Goal: Transaction & Acquisition: Purchase product/service

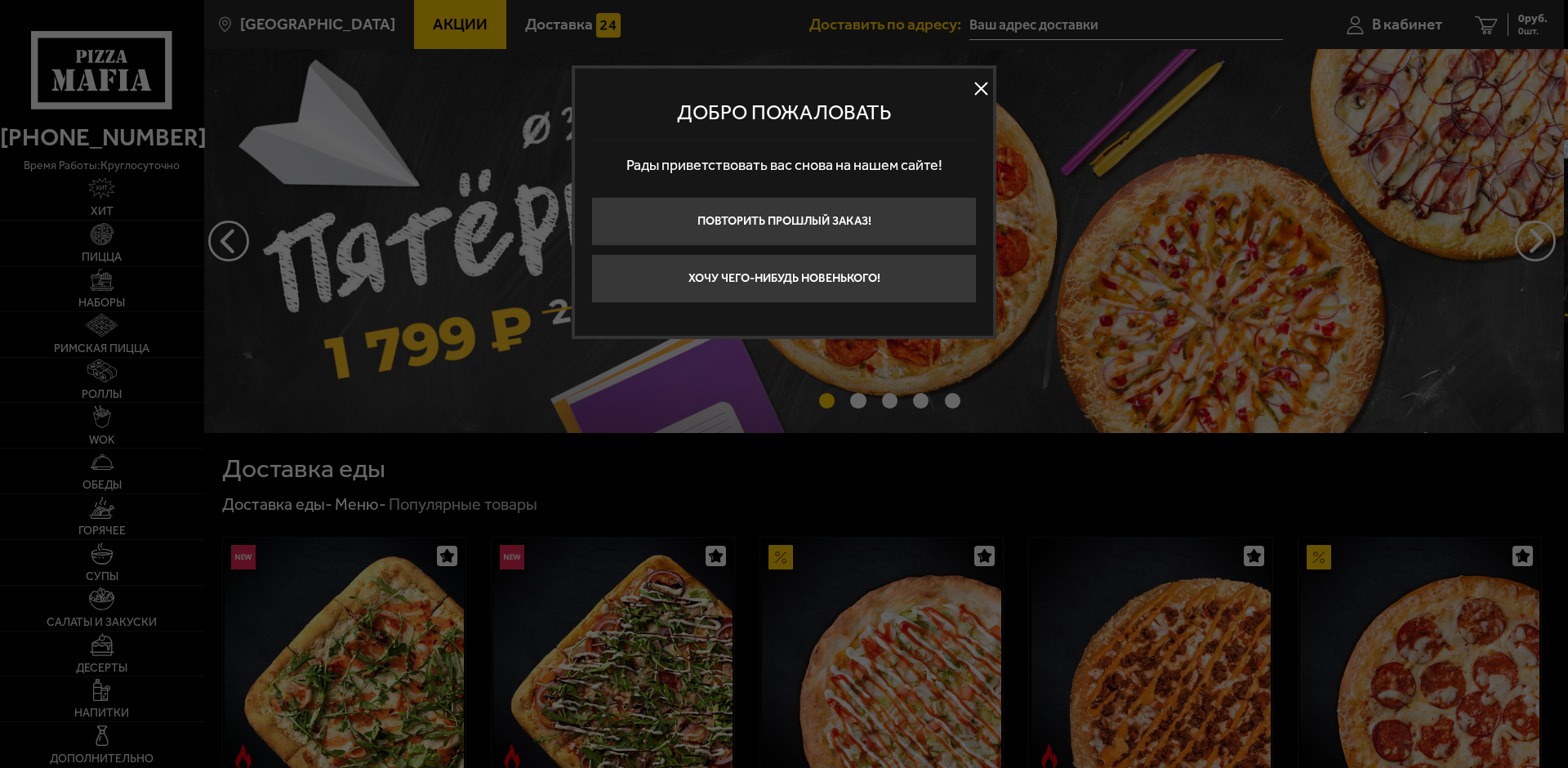
click at [1262, 270] on div at bounding box center [784, 384] width 1568 height 768
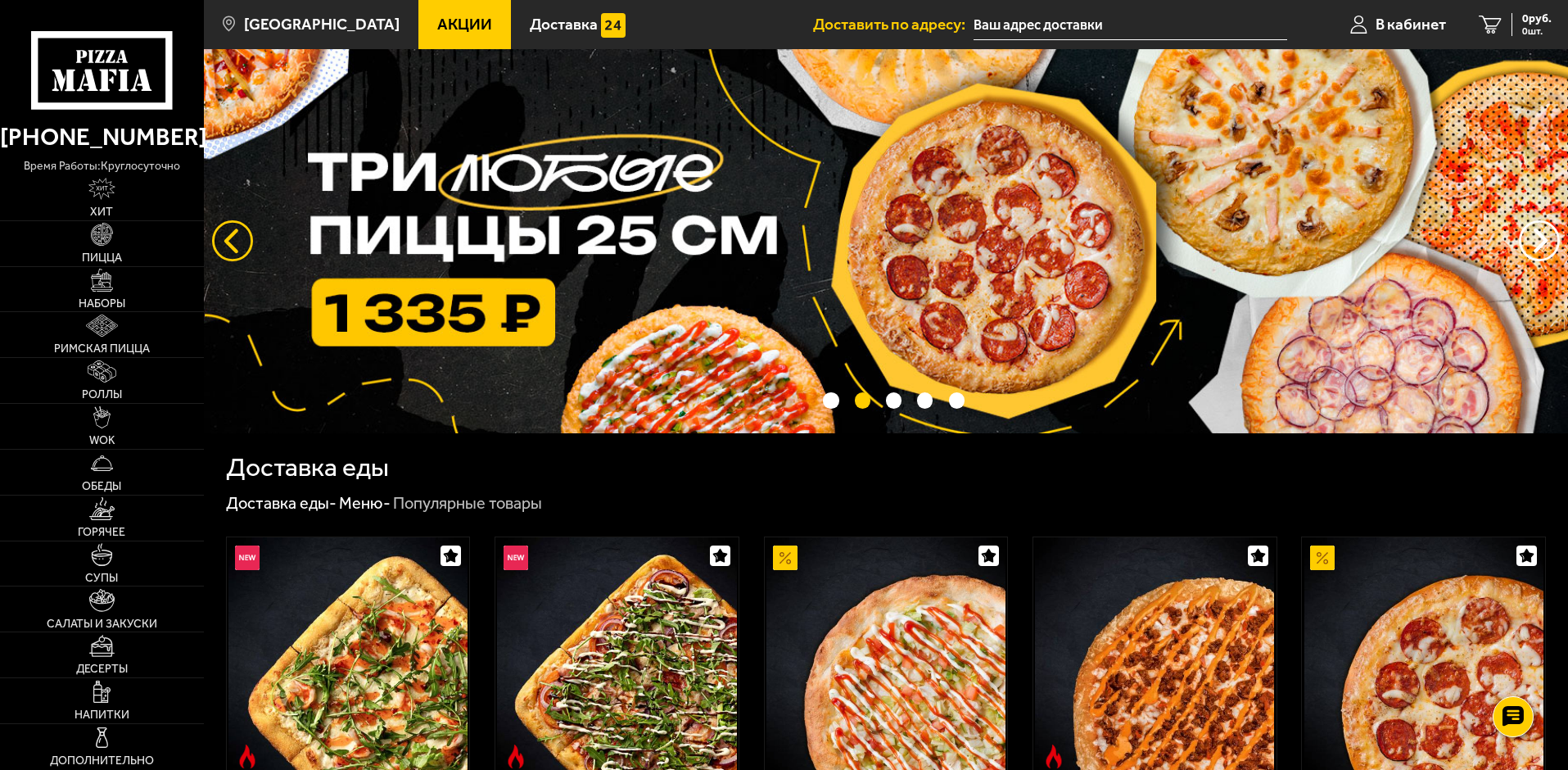
click at [237, 248] on button "следующий" at bounding box center [232, 240] width 41 height 41
click at [225, 239] on button "следующий" at bounding box center [232, 240] width 41 height 41
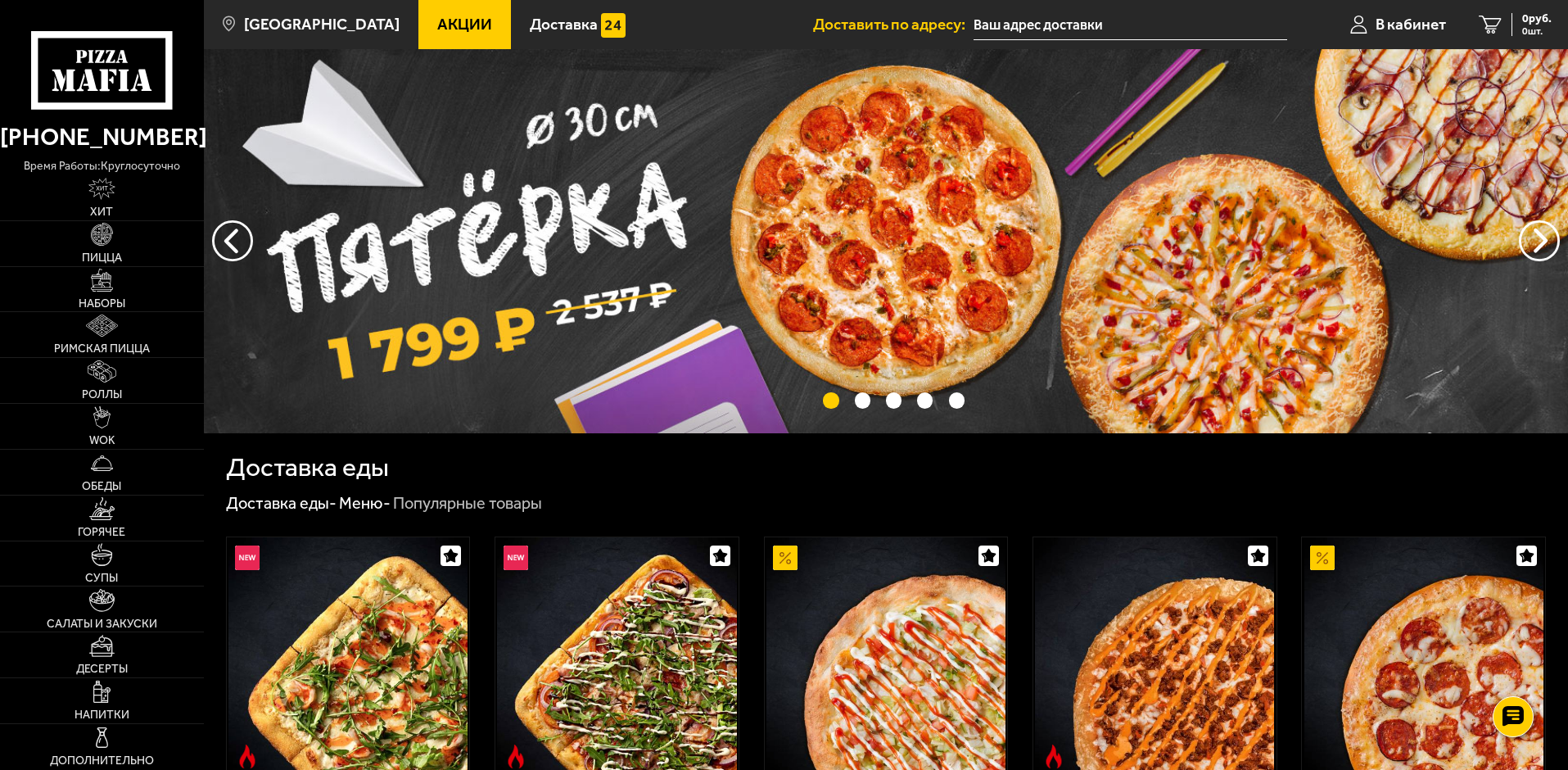
click at [776, 231] on img at bounding box center [886, 241] width 1365 height 385
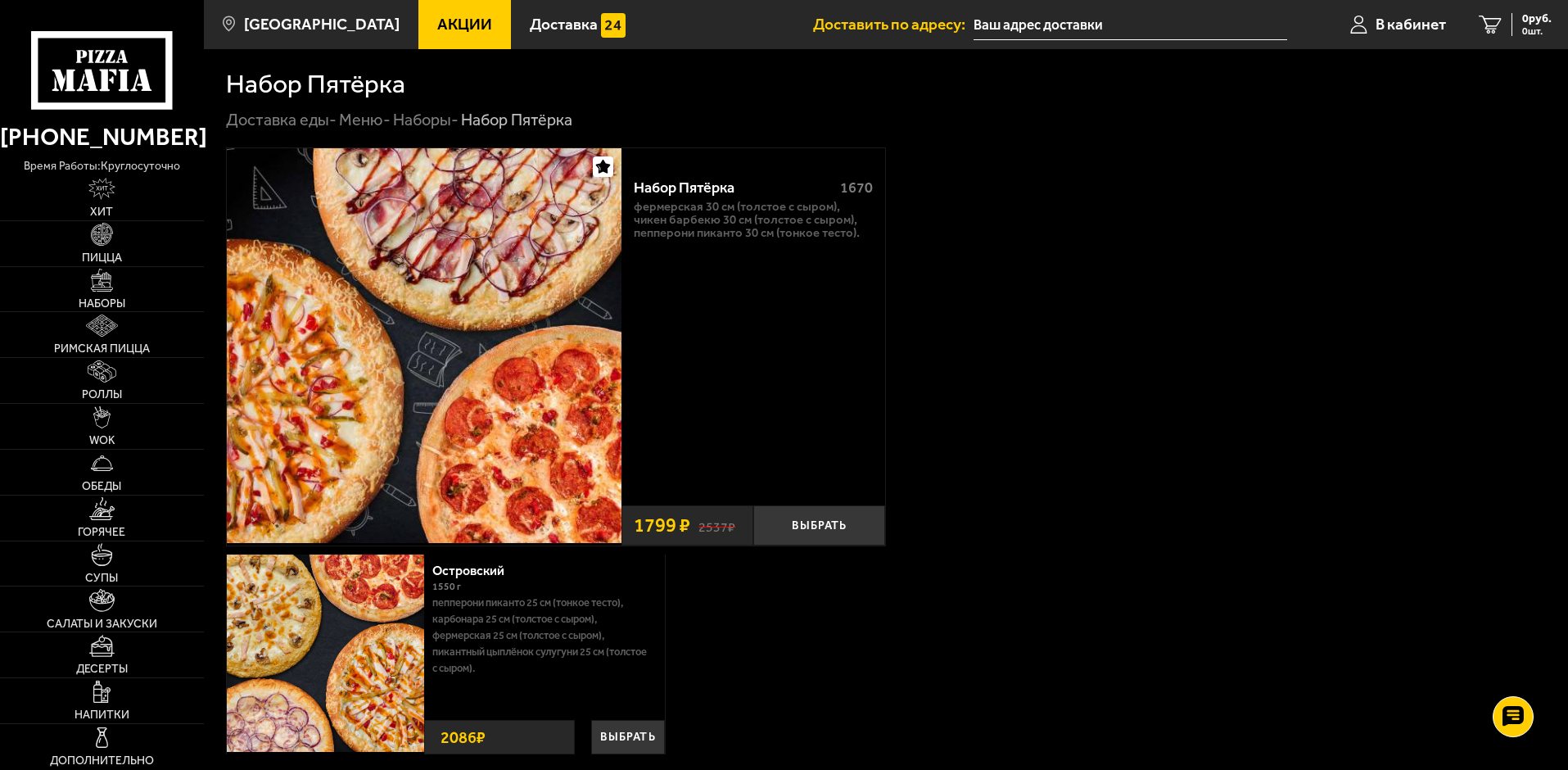
click at [432, 120] on link "Наборы -" at bounding box center [425, 119] width 65 height 20
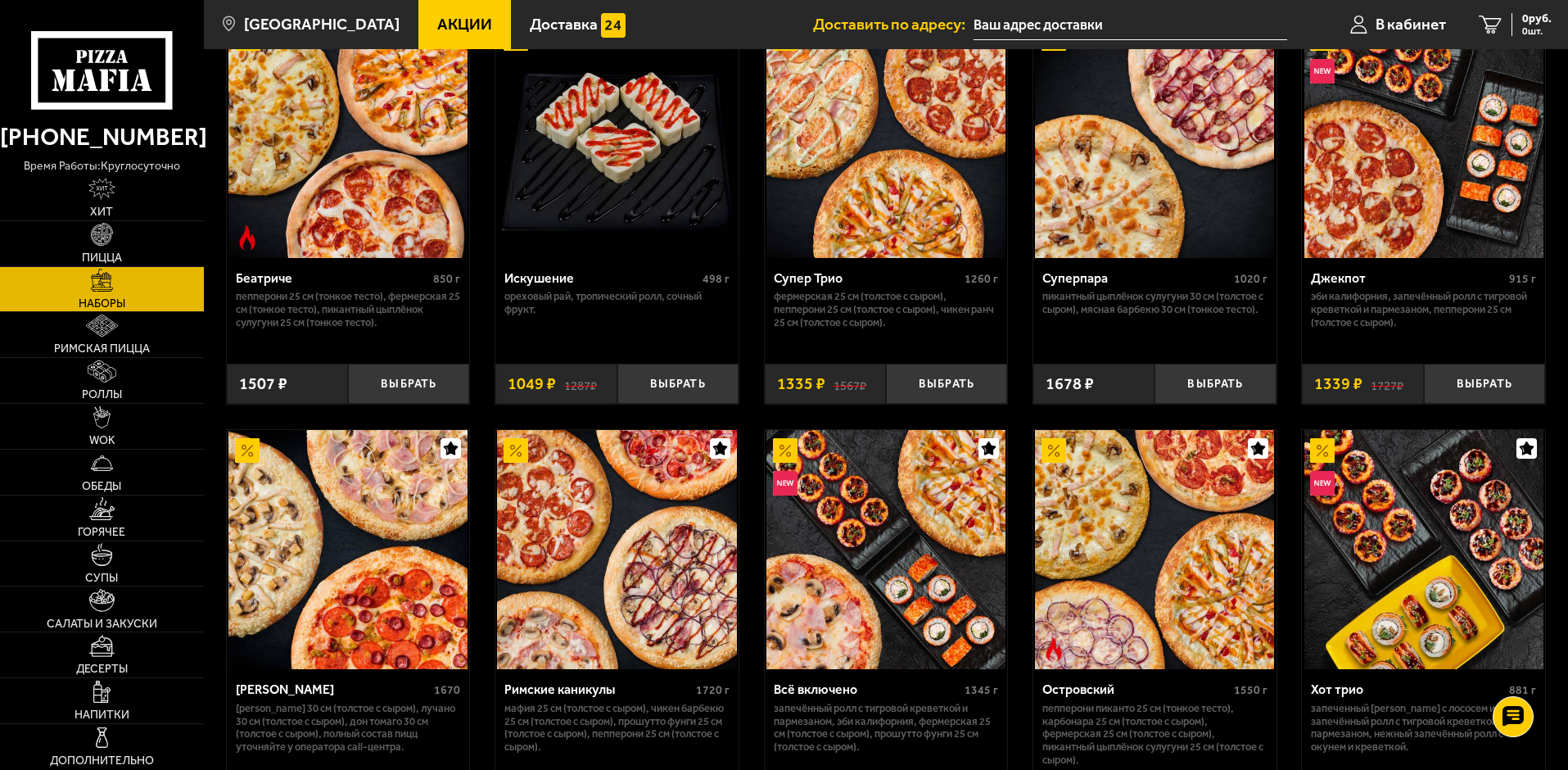
scroll to position [1065, 0]
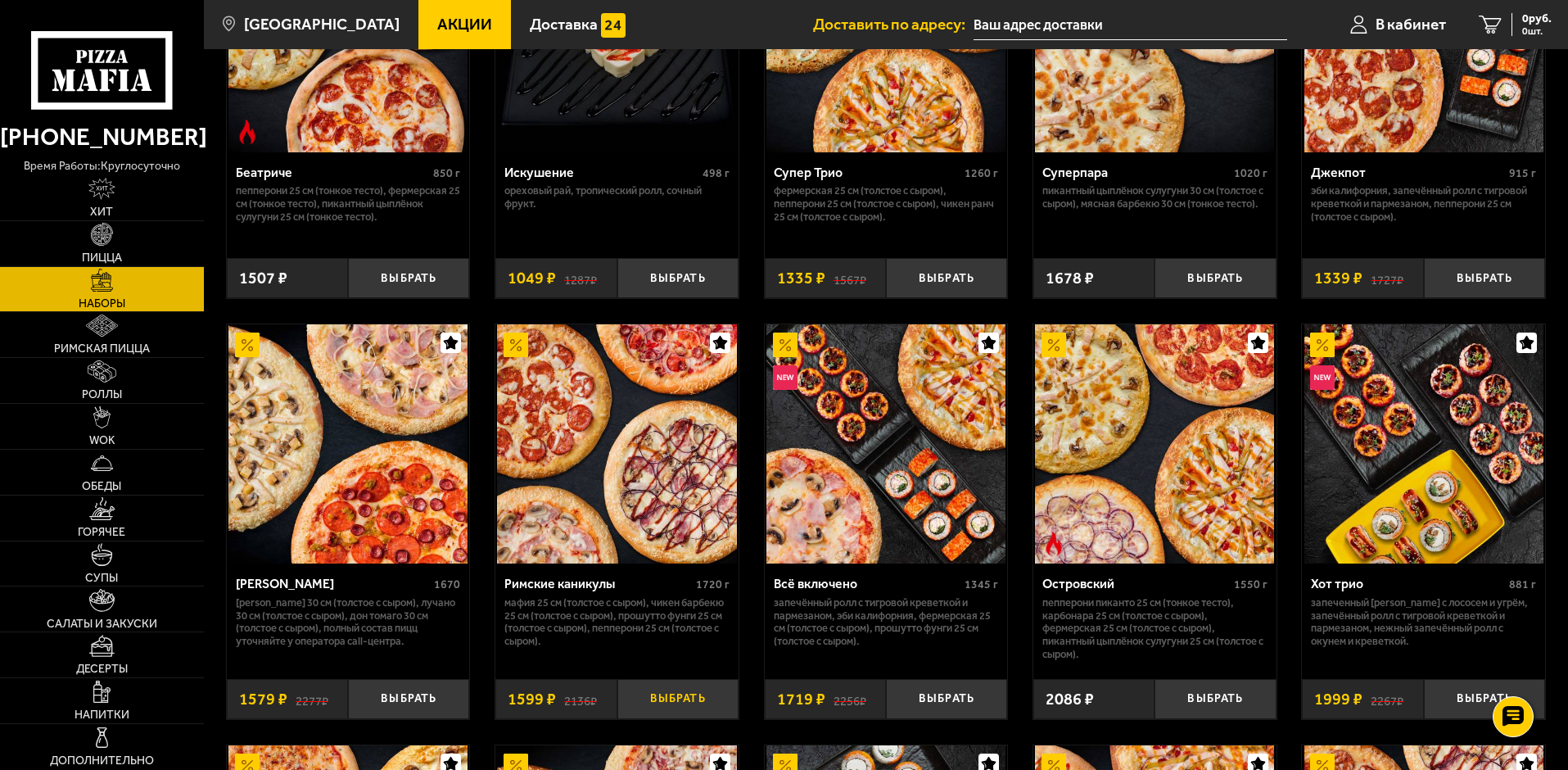
click at [679, 700] on button "Выбрать" at bounding box center [678, 699] width 121 height 40
click at [1507, 19] on span "1599 руб." at bounding box center [1527, 19] width 49 height 11
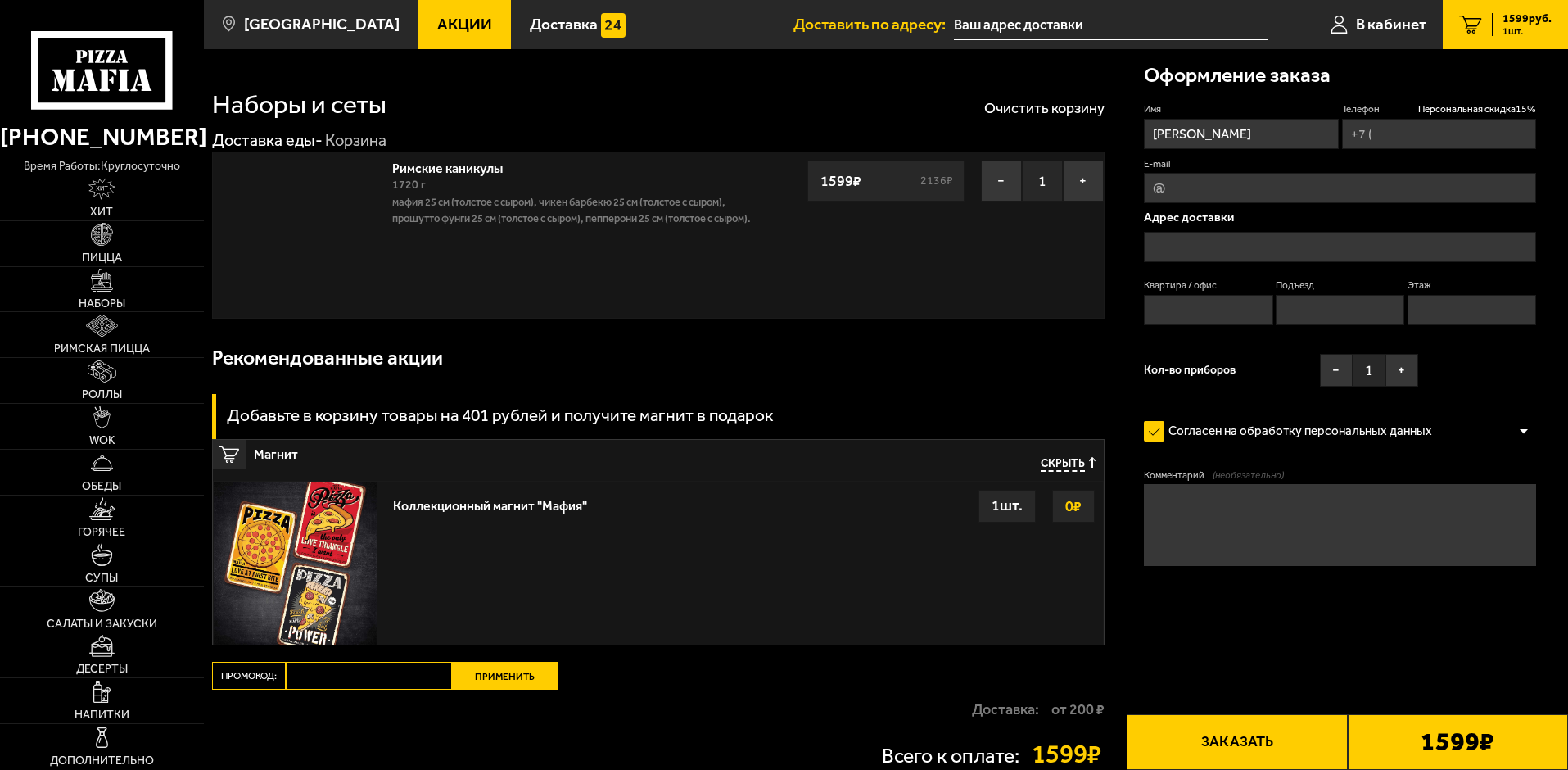
type input "+7 (904) 639-75-71"
type input "Санкт-Петербург, проспект Александровской Фермы, 8"
type input "24"
type input "1"
type input "4"
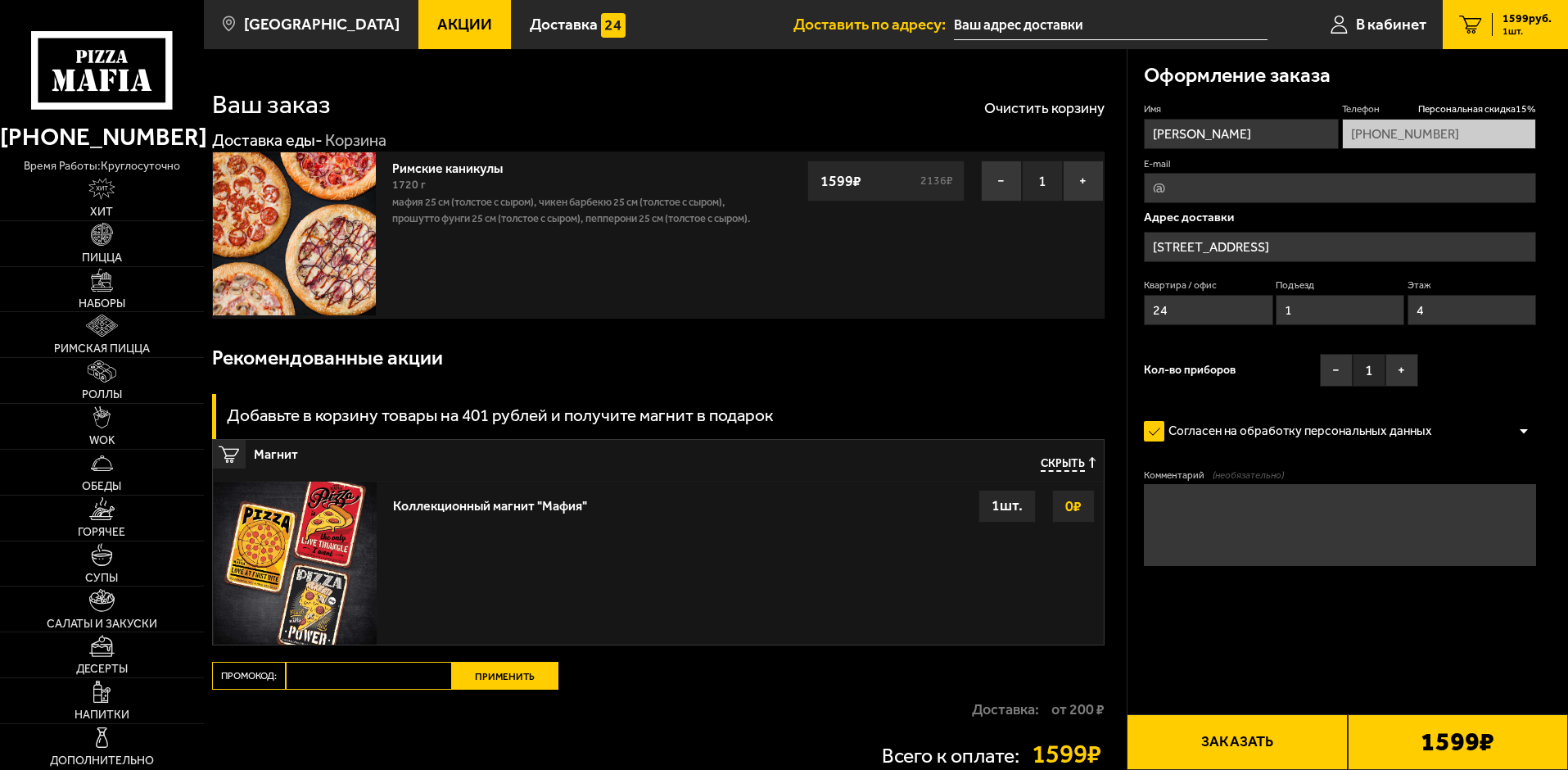
type input "проспект Александровской Фермы, 8"
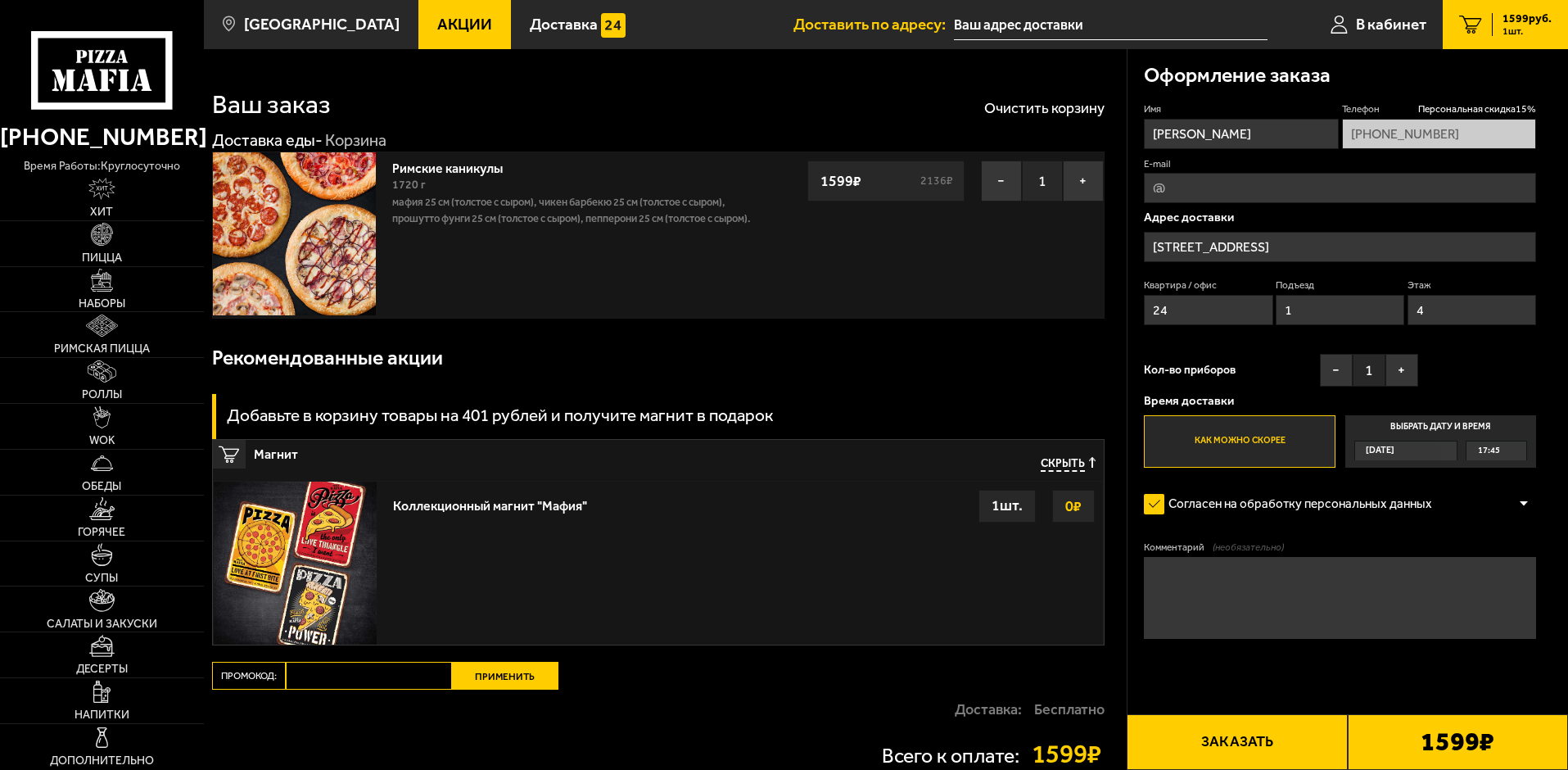
click at [1235, 737] on button "Заказать" at bounding box center [1236, 742] width 220 height 56
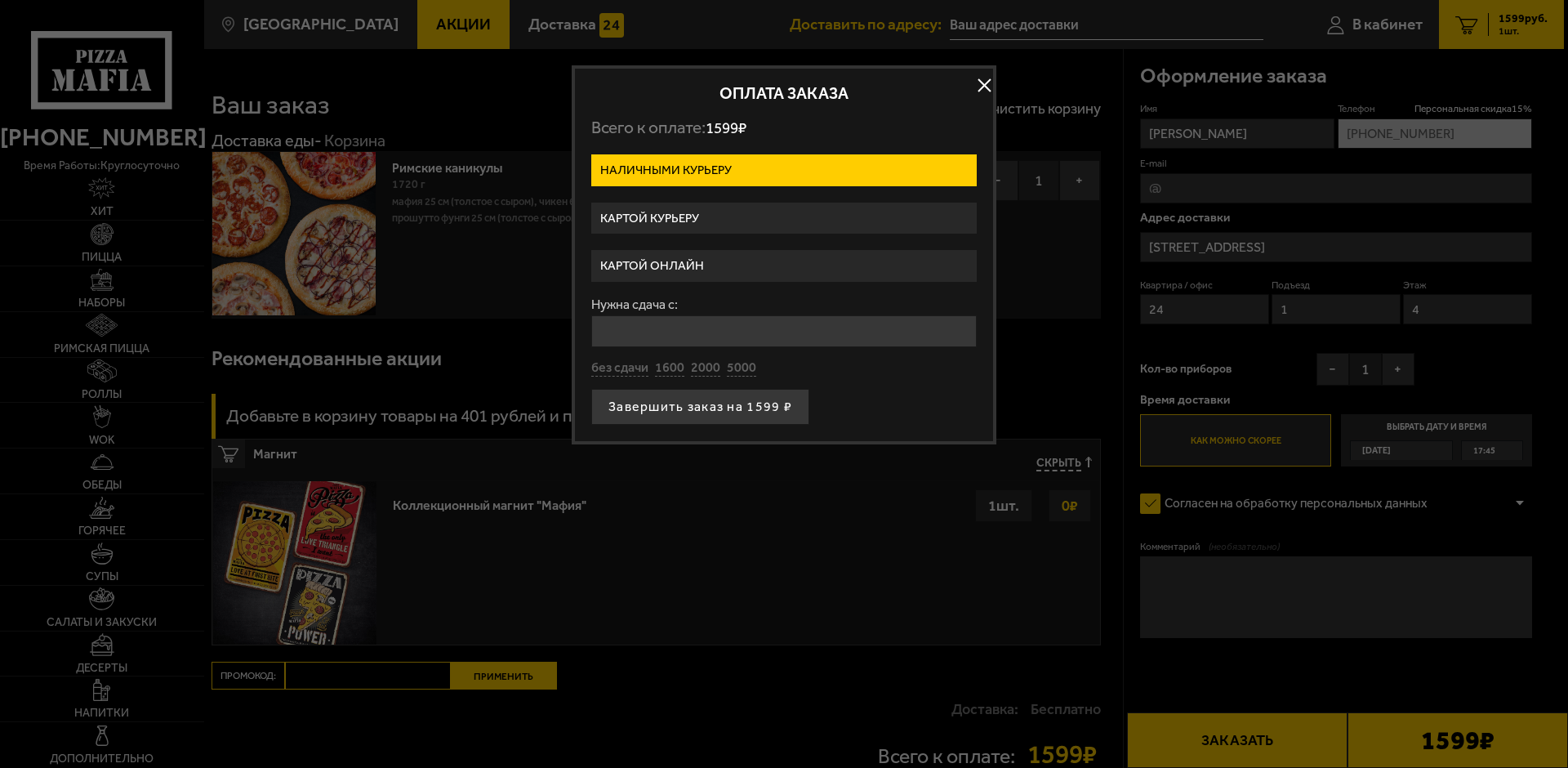
click at [686, 266] on label "Картой онлайн" at bounding box center [784, 266] width 385 height 32
click at [0, 0] on input "Картой онлайн" at bounding box center [0, 0] width 0 height 0
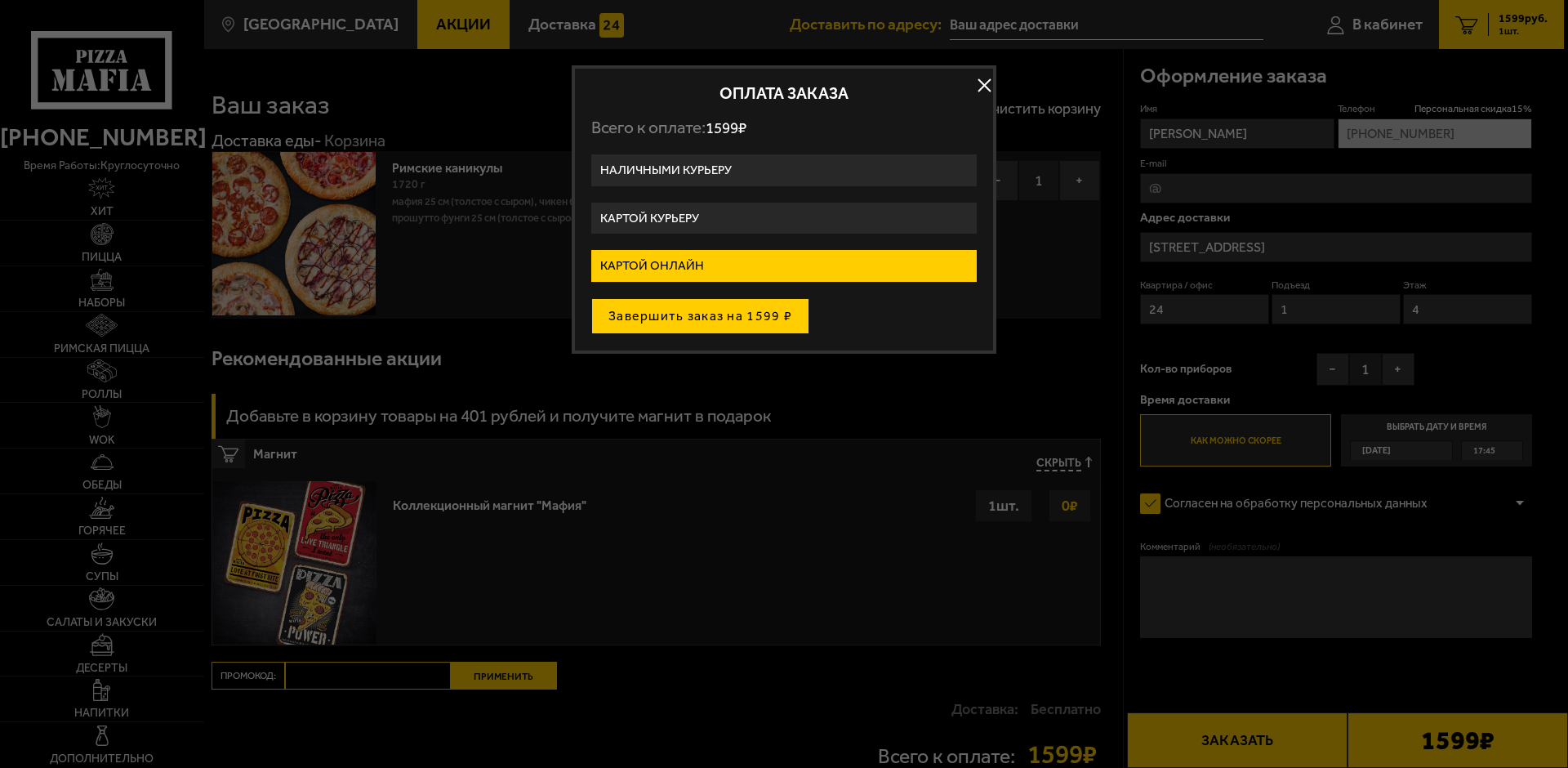
click at [697, 317] on button "Завершить заказ на 1599 ₽" at bounding box center [701, 316] width 218 height 36
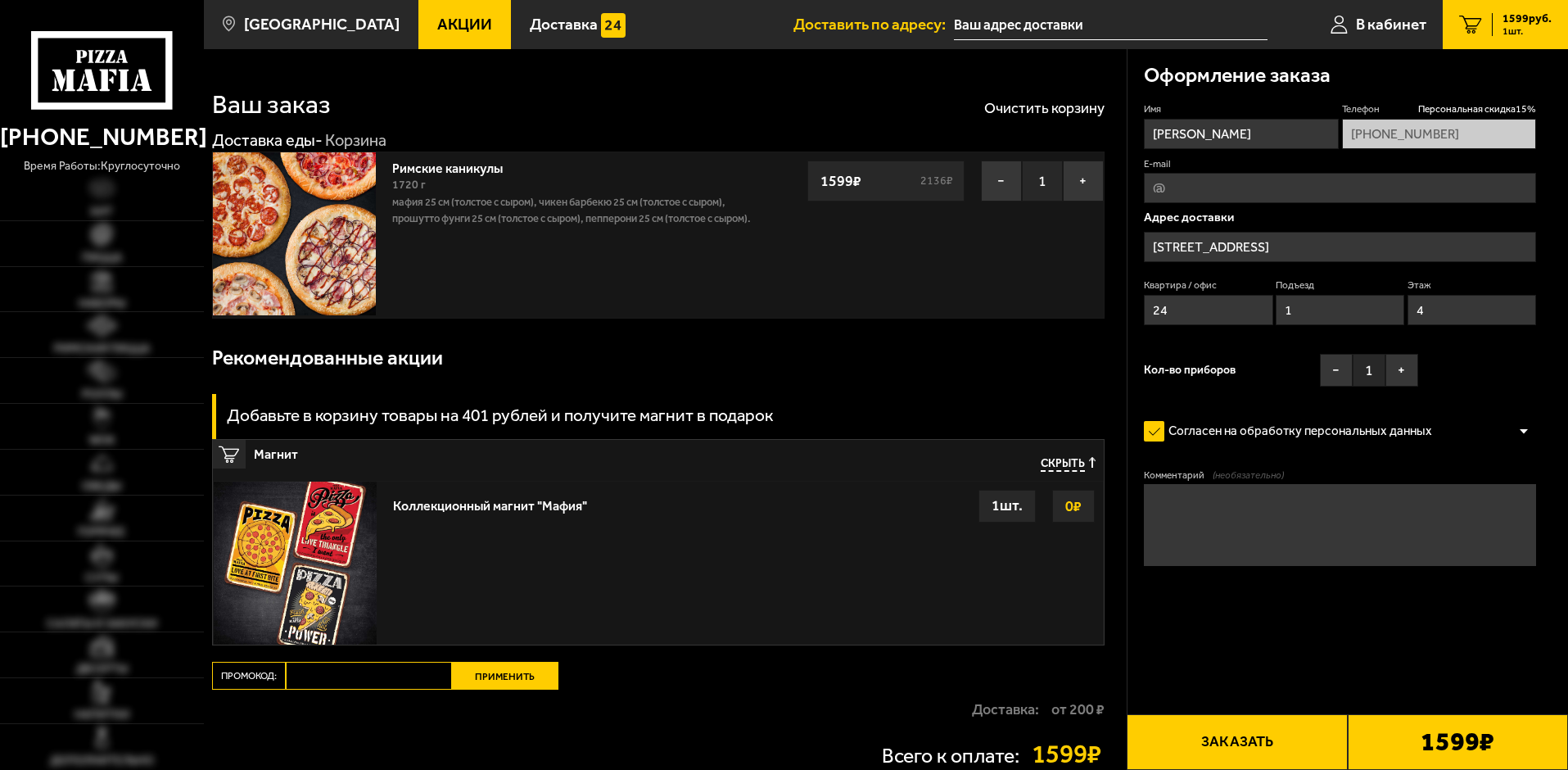
type input "[STREET_ADDRESS]"
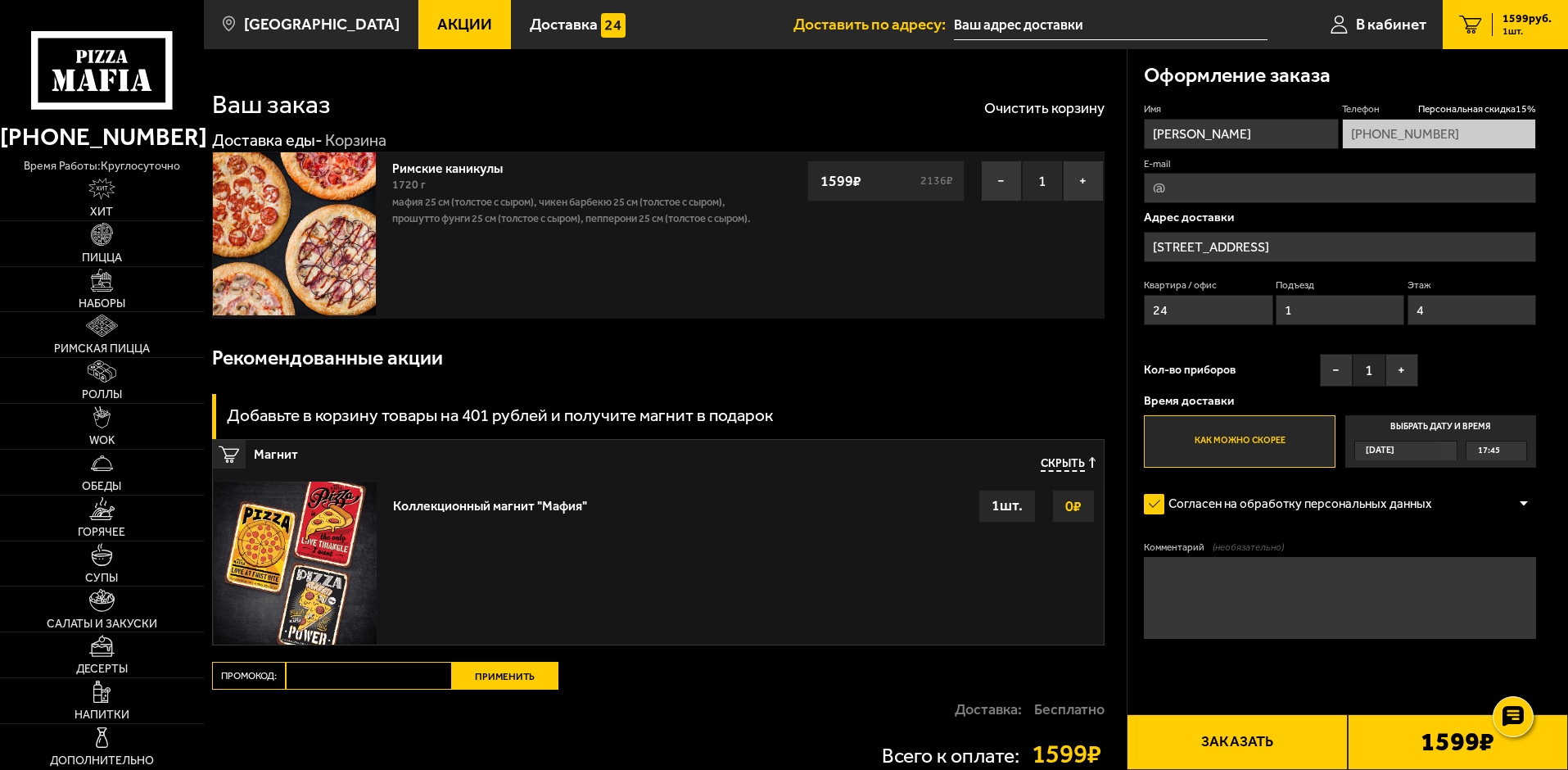
click at [1241, 740] on button "Заказать" at bounding box center [1236, 742] width 220 height 56
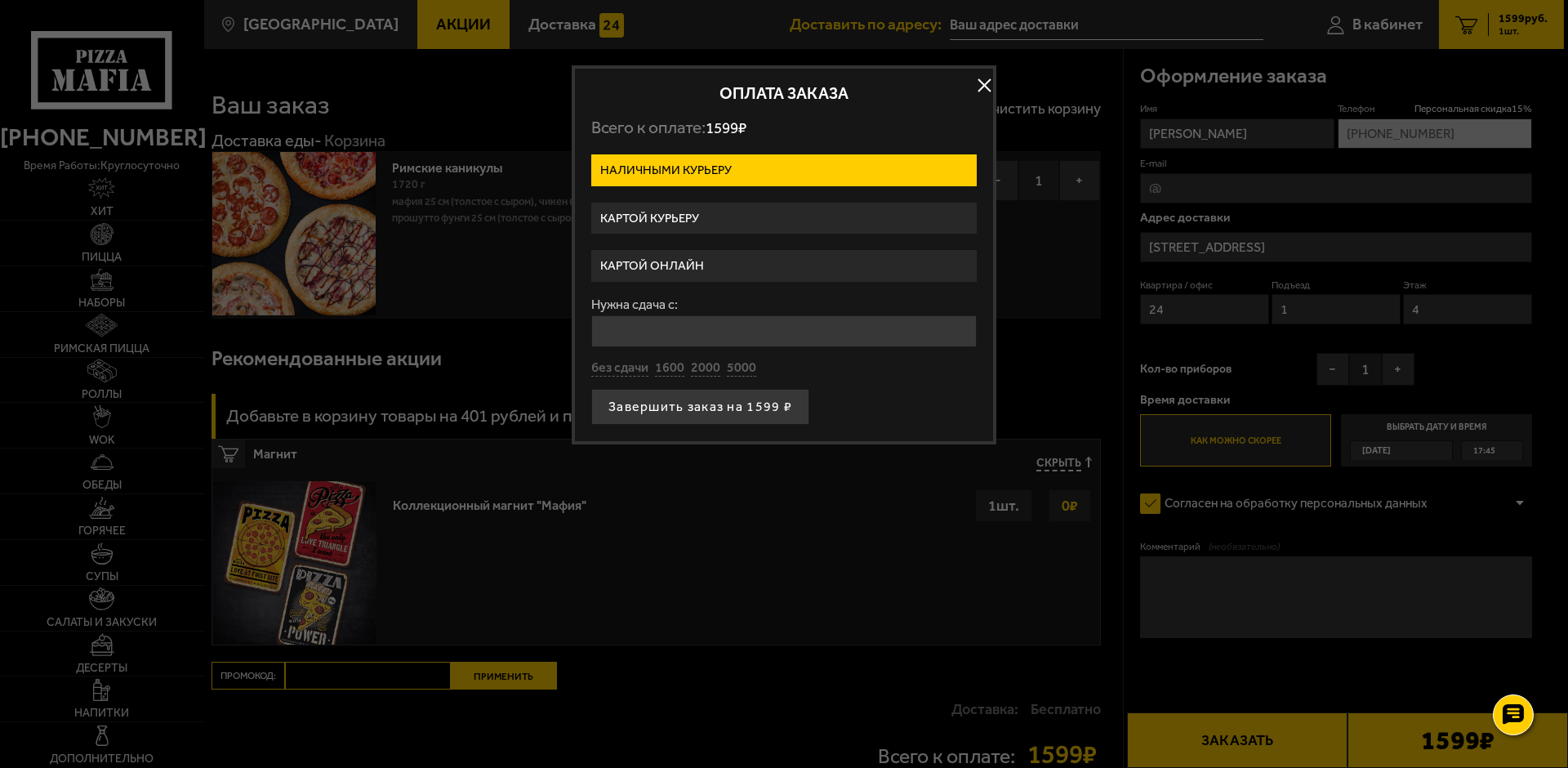
click at [705, 262] on label "Картой онлайн" at bounding box center [784, 266] width 385 height 32
click at [0, 0] on input "Картой онлайн" at bounding box center [0, 0] width 0 height 0
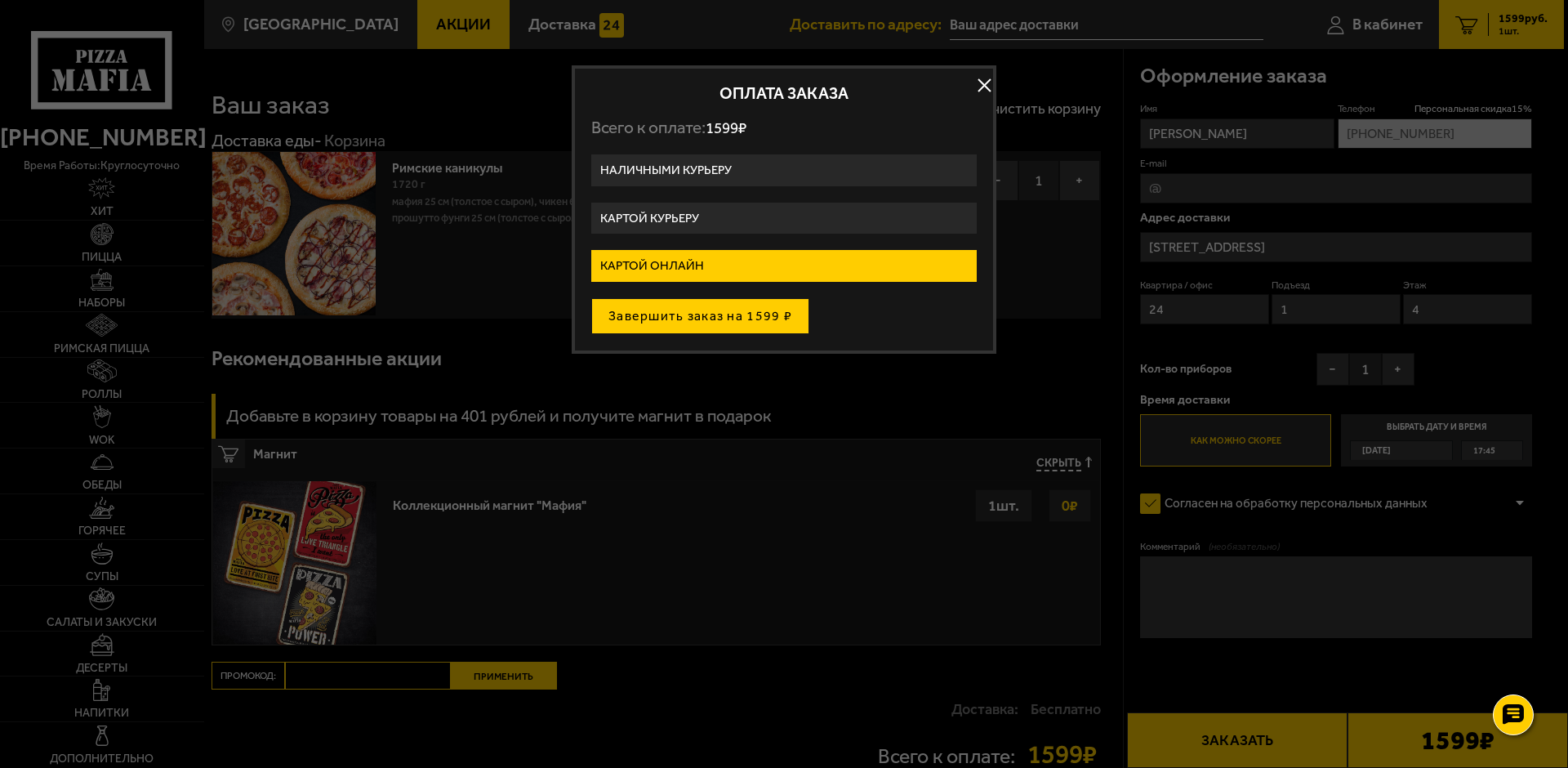
click at [698, 321] on button "Завершить заказ на 1599 ₽" at bounding box center [701, 316] width 218 height 36
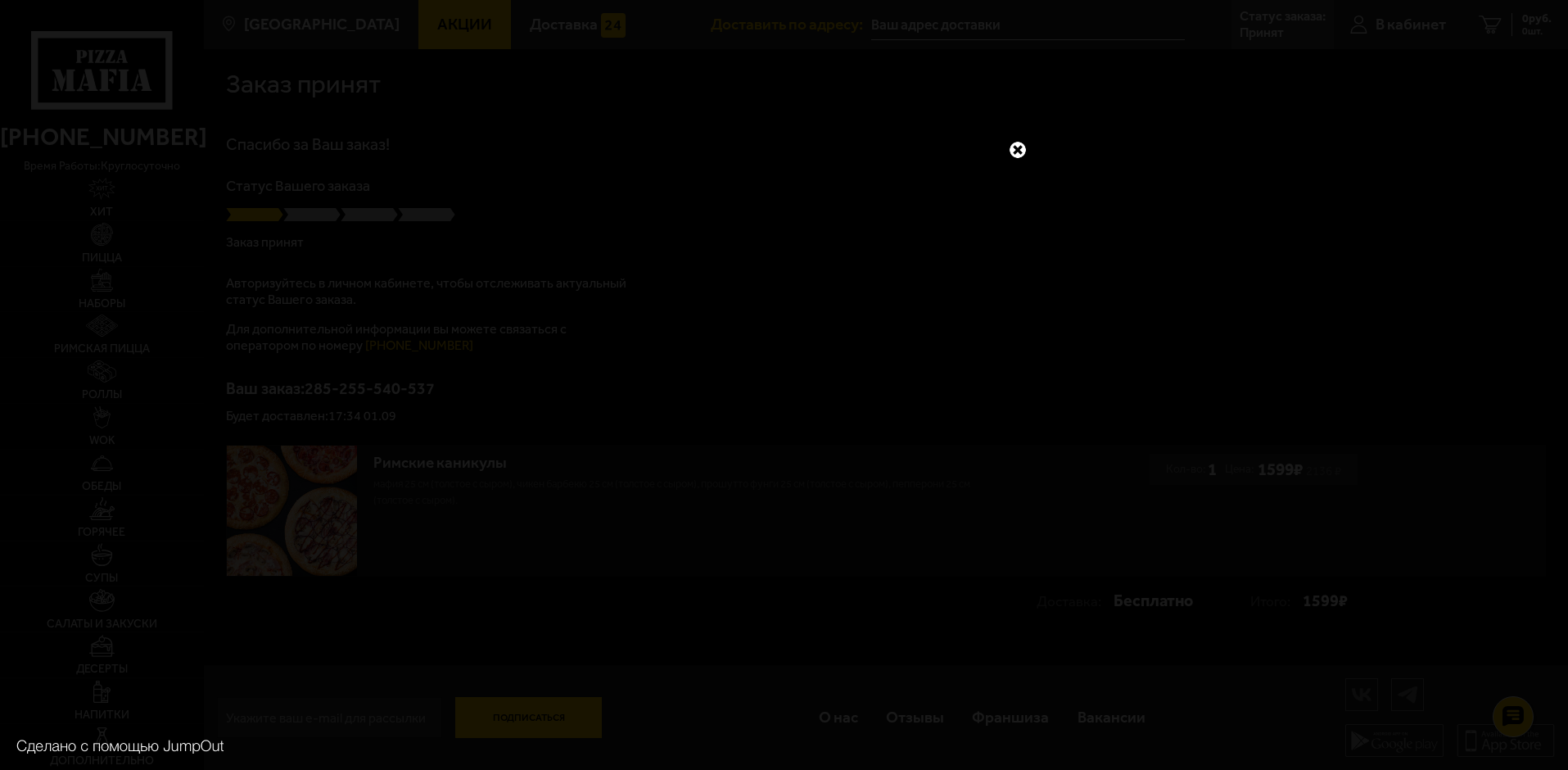
click at [1020, 151] on link at bounding box center [1017, 149] width 22 height 22
